Goal: Check status: Check status

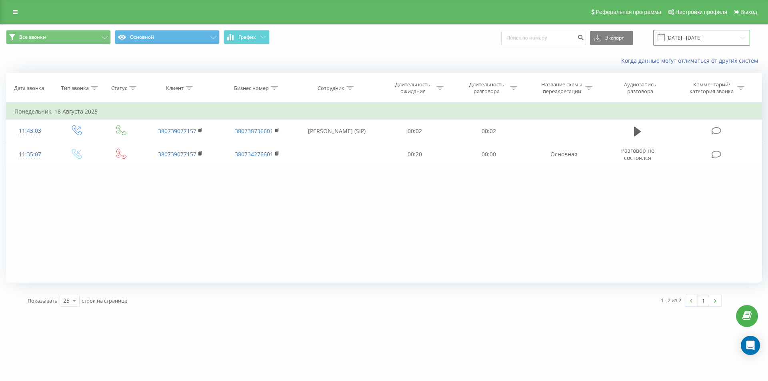
click at [696, 33] on input "[DATE] - [DATE]" at bounding box center [702, 38] width 97 height 16
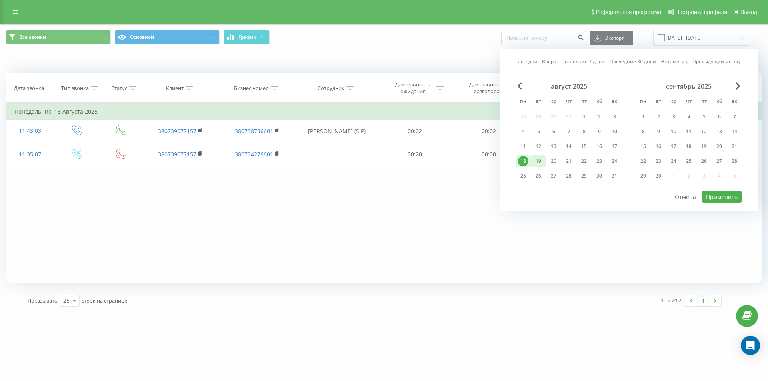
click at [542, 161] on div "19" at bounding box center [539, 161] width 10 height 10
click at [718, 199] on button "Применить" at bounding box center [722, 197] width 40 height 12
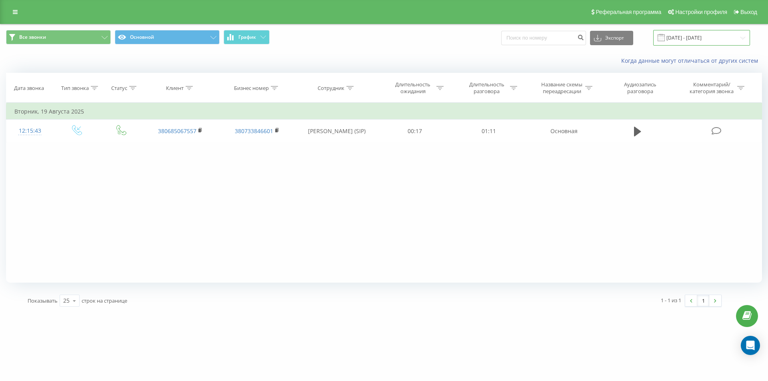
click at [721, 36] on input "[DATE] - [DATE]" at bounding box center [702, 38] width 97 height 16
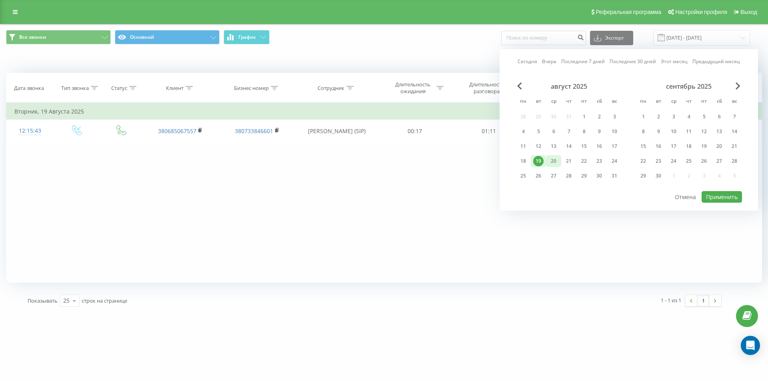
click at [559, 161] on div "20" at bounding box center [554, 161] width 10 height 10
click at [714, 195] on button "Применить" at bounding box center [722, 197] width 40 height 12
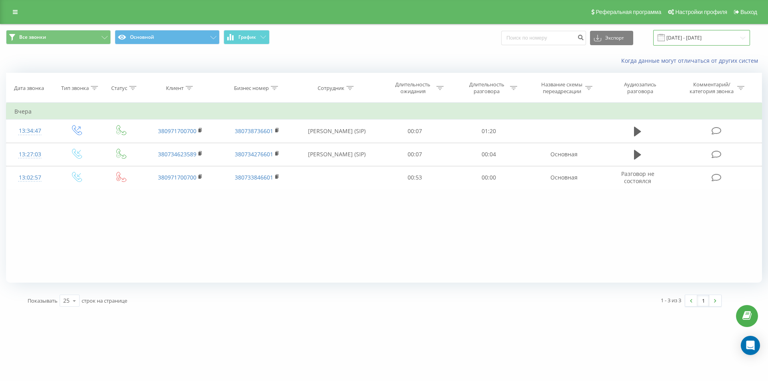
click at [703, 40] on input "[DATE] - [DATE]" at bounding box center [702, 38] width 97 height 16
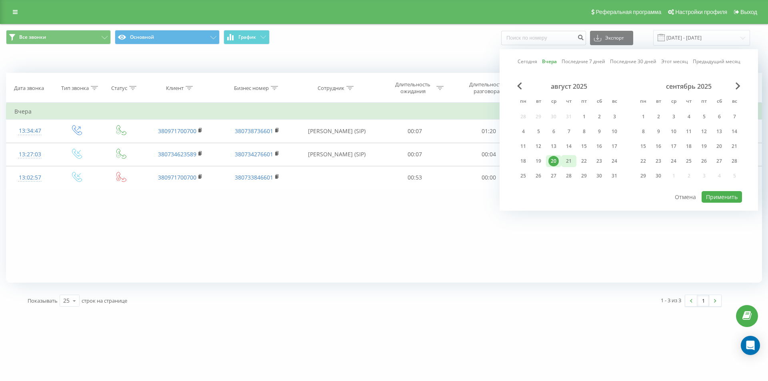
click at [571, 161] on div "21" at bounding box center [569, 161] width 10 height 10
click at [718, 196] on button "Применить" at bounding box center [722, 197] width 40 height 12
type input "[DATE] - [DATE]"
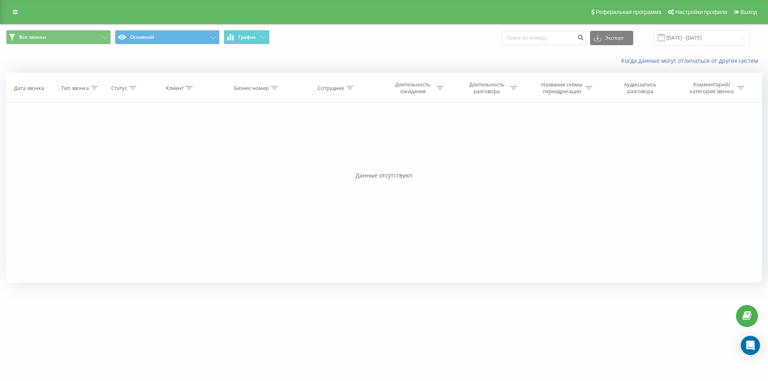
click at [391, 229] on div "Фильтровать по условию Равно Введите значение Отмена OK Фильтровать по условию …" at bounding box center [384, 193] width 756 height 180
